Goal: Find specific page/section: Find specific page/section

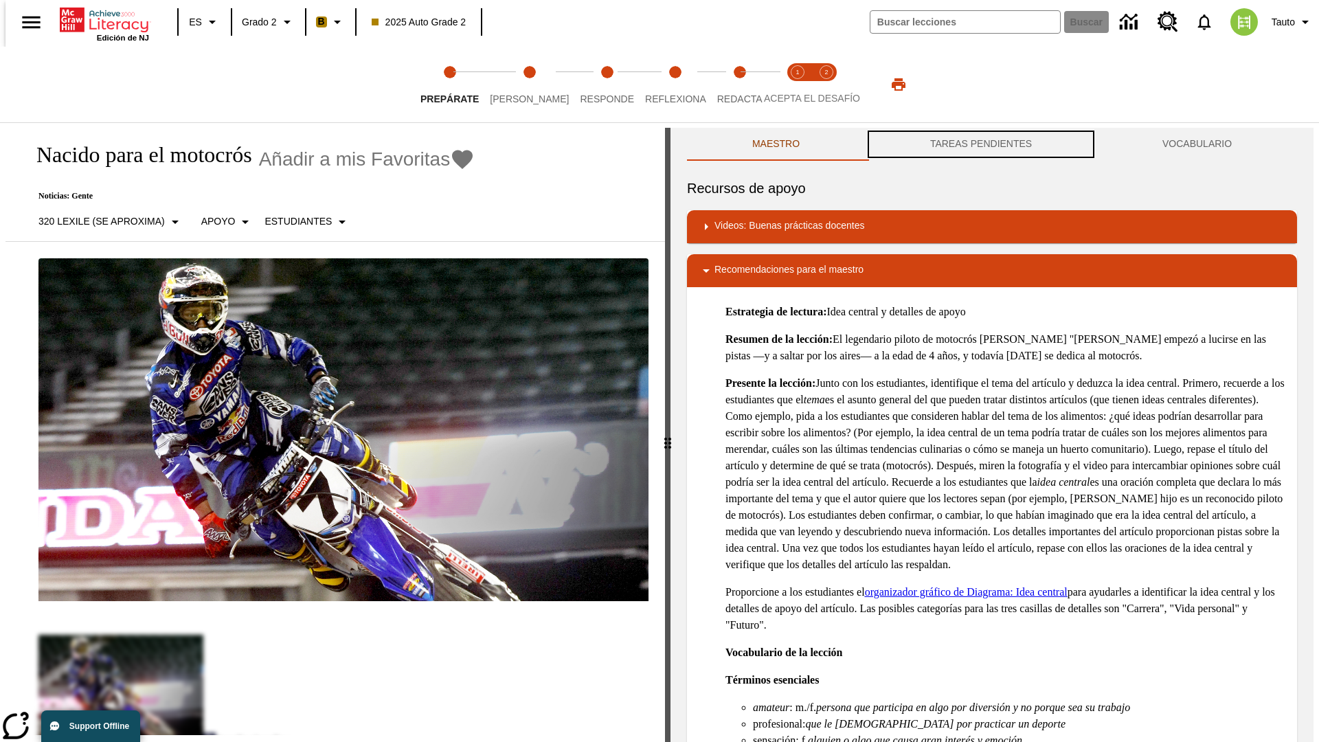
click at [981, 144] on button "TAREAS PENDIENTES" at bounding box center [981, 144] width 232 height 33
